Goal: Task Accomplishment & Management: Use online tool/utility

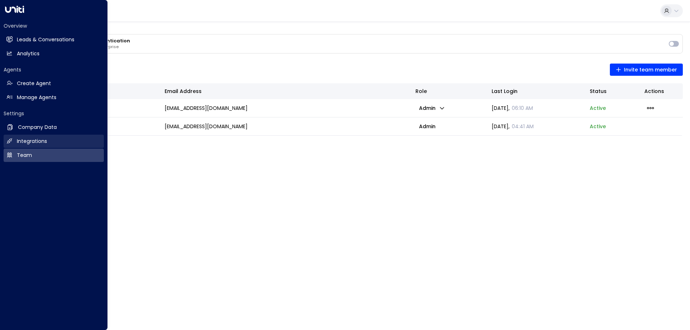
click at [32, 142] on h2 "Integrations" at bounding box center [32, 142] width 30 height 8
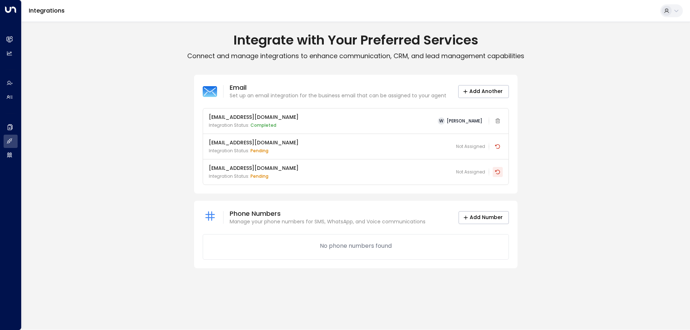
click at [498, 174] on icon at bounding box center [497, 172] width 5 height 5
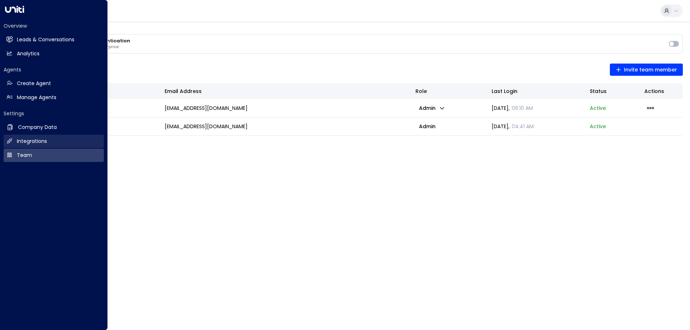
click at [31, 141] on h2 "Integrations" at bounding box center [32, 142] width 30 height 8
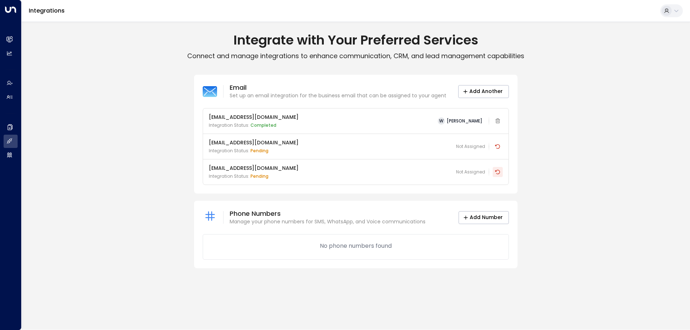
click at [500, 173] on icon at bounding box center [497, 172] width 5 height 5
